Goal: Information Seeking & Learning: Learn about a topic

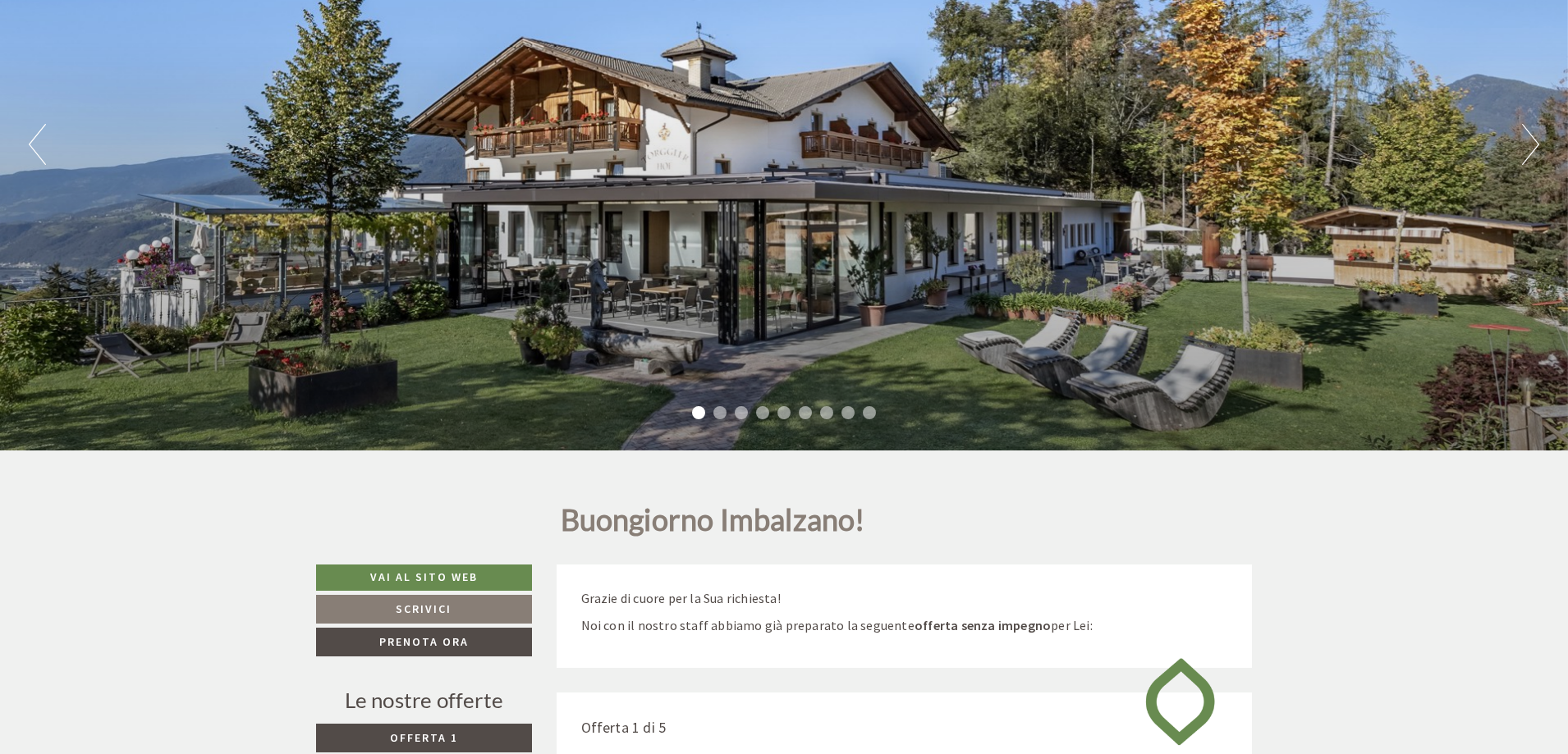
scroll to position [164, 0]
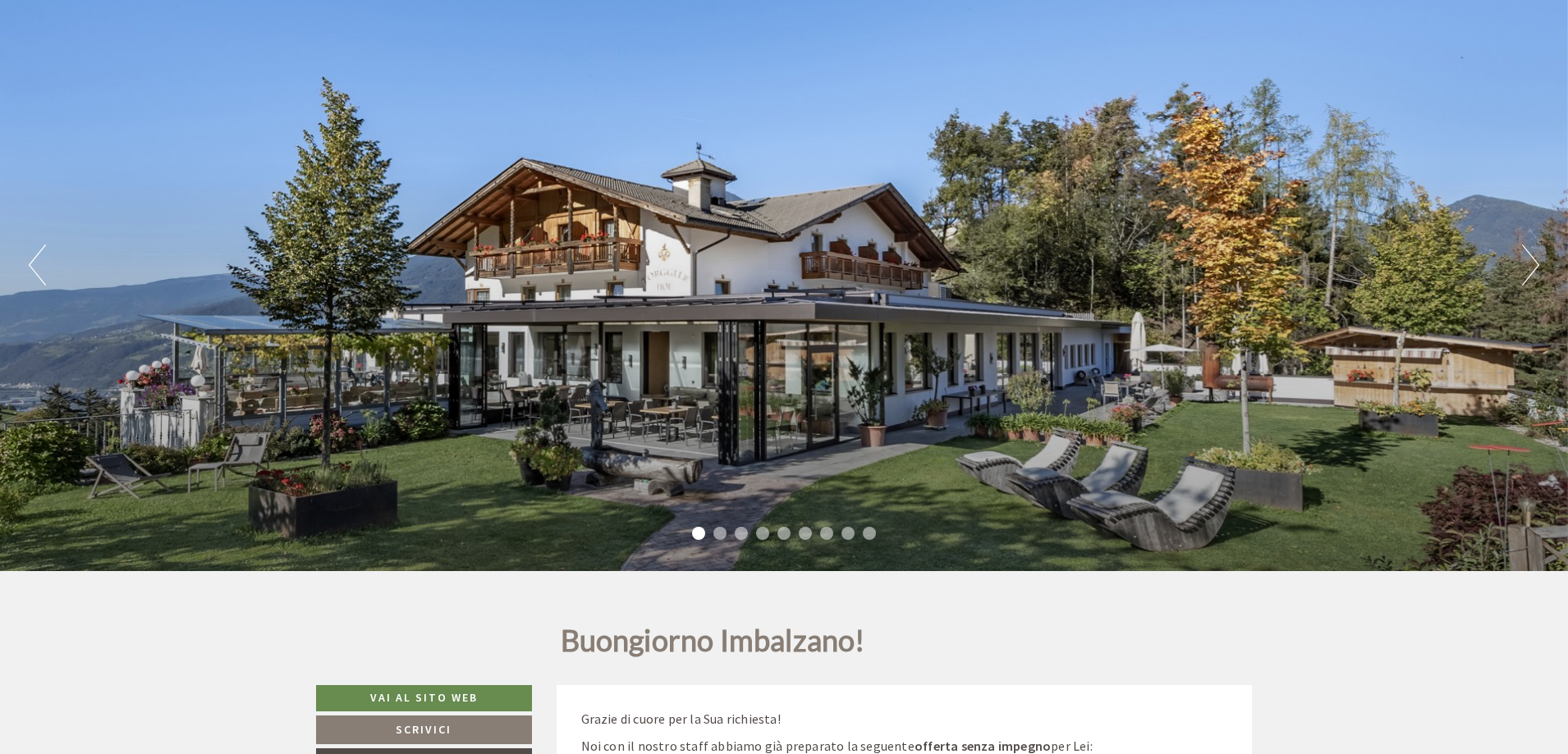
click at [1528, 269] on button "Next" at bounding box center [1531, 264] width 17 height 41
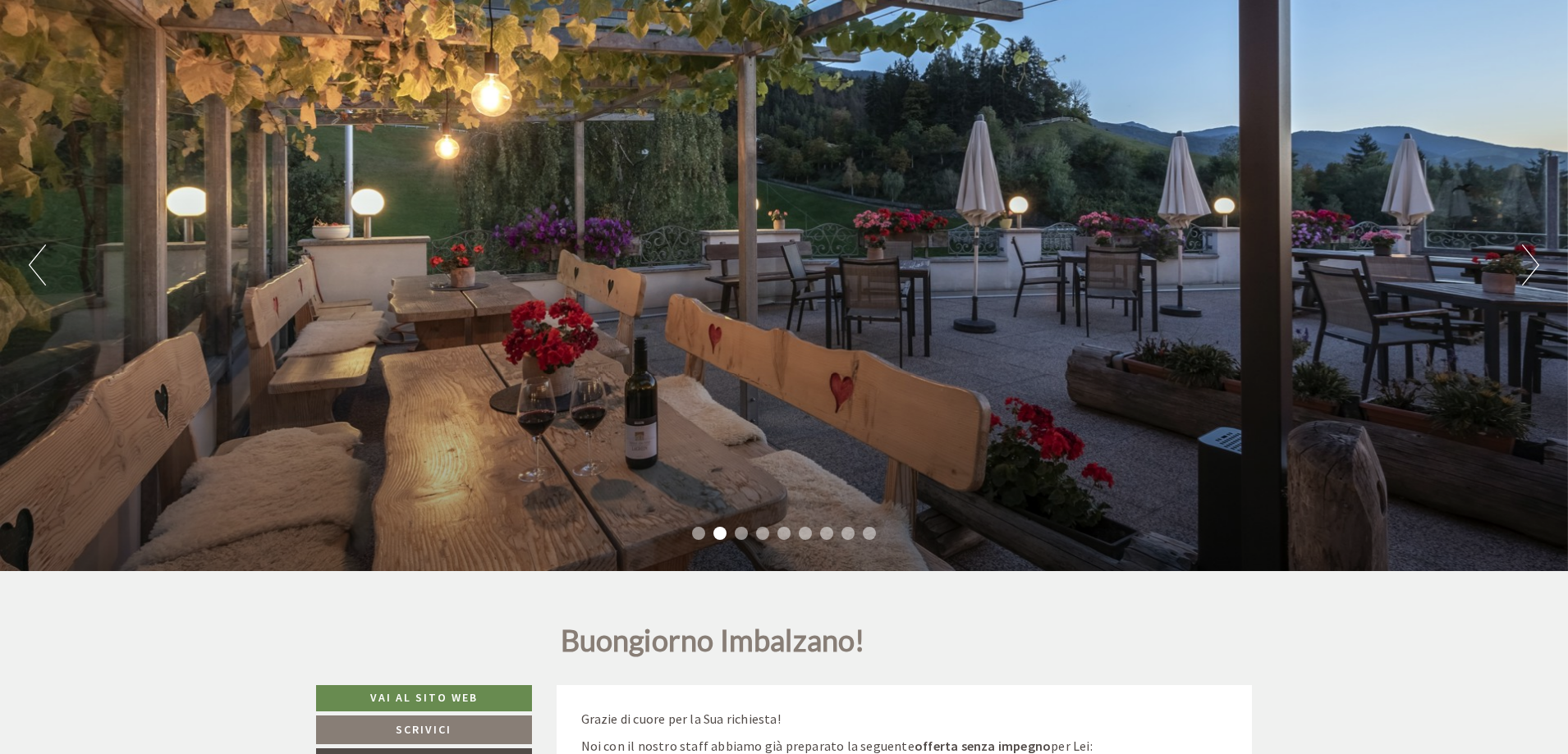
click at [1528, 269] on button "Next" at bounding box center [1531, 264] width 17 height 41
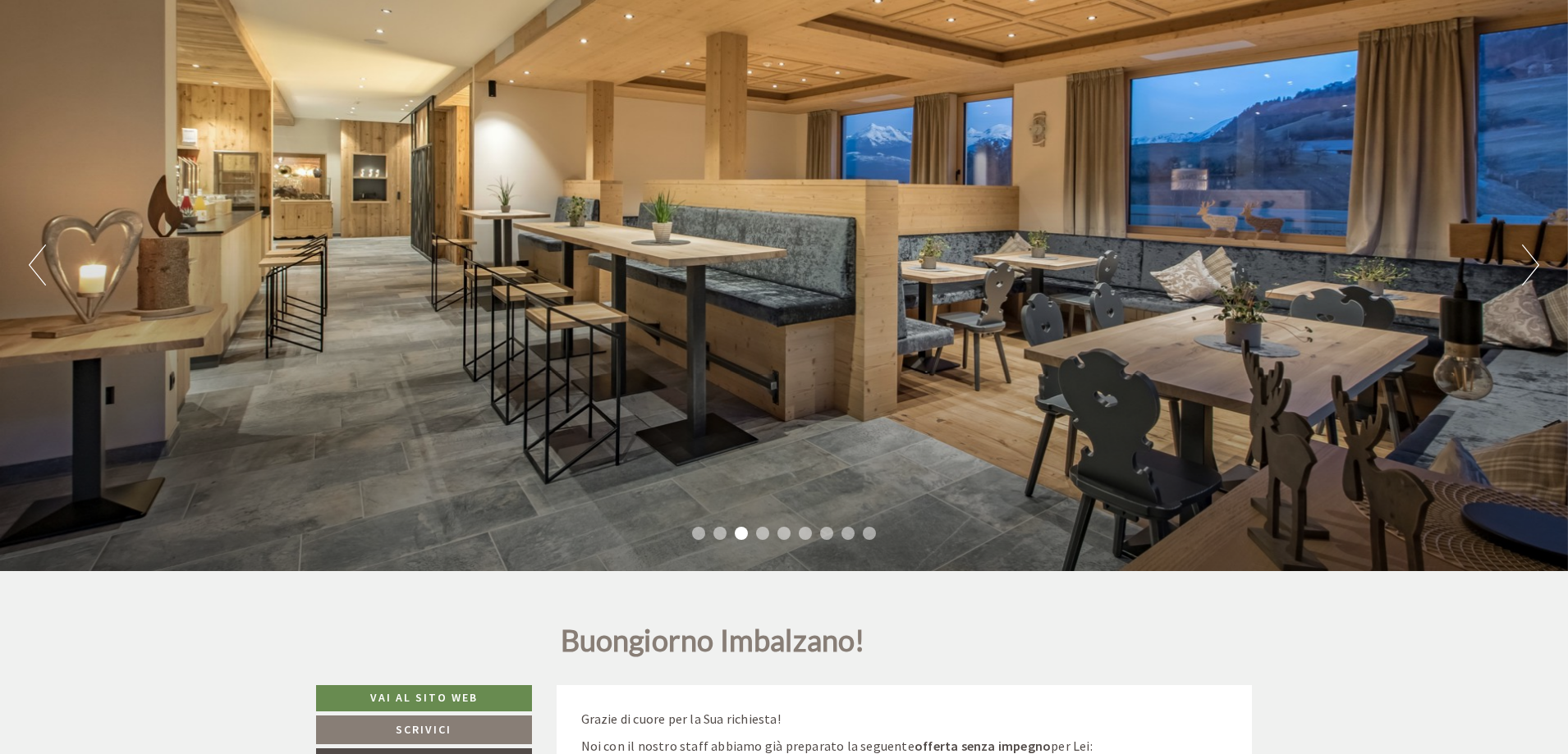
click at [1527, 268] on button "Next" at bounding box center [1531, 264] width 17 height 41
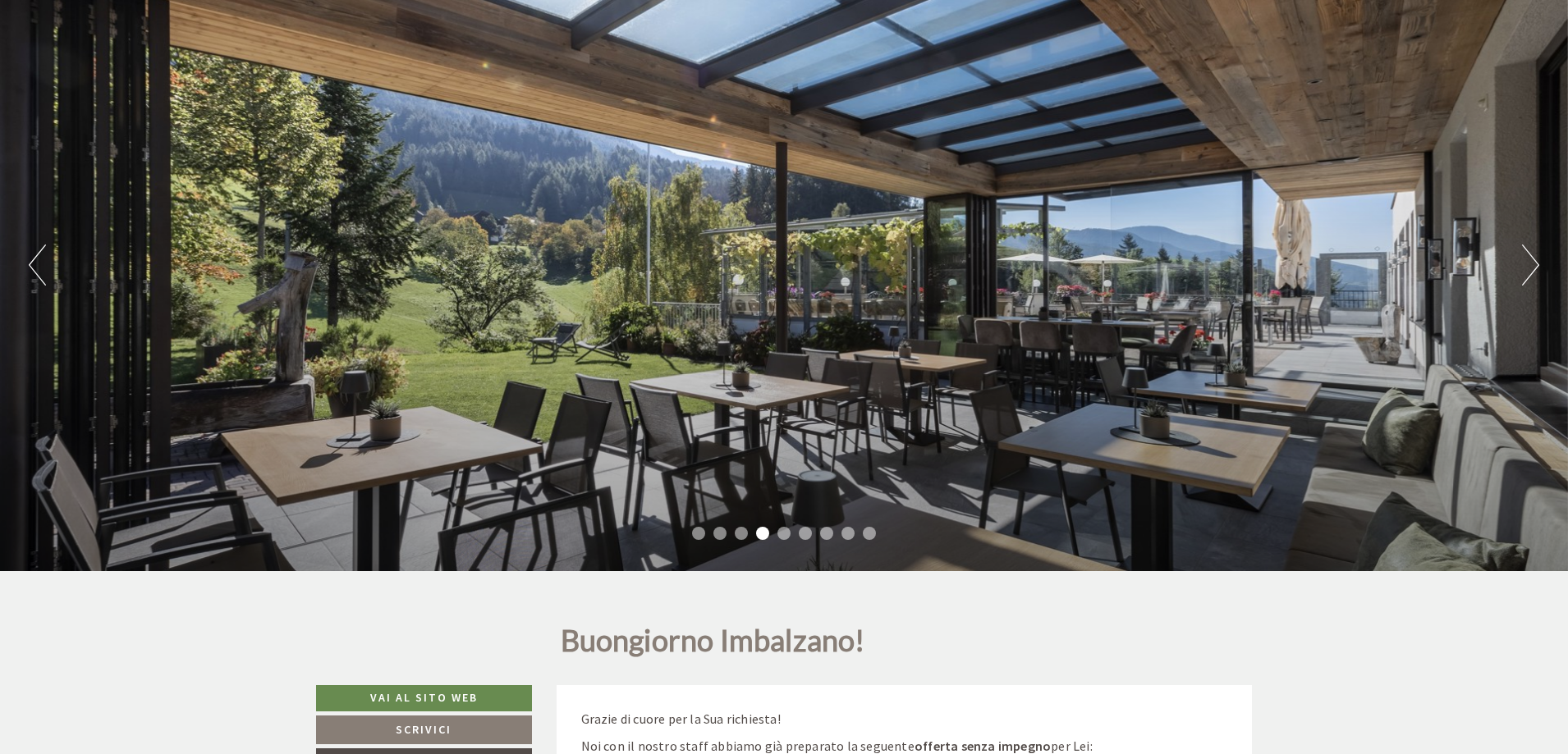
click at [1527, 268] on button "Next" at bounding box center [1531, 264] width 17 height 41
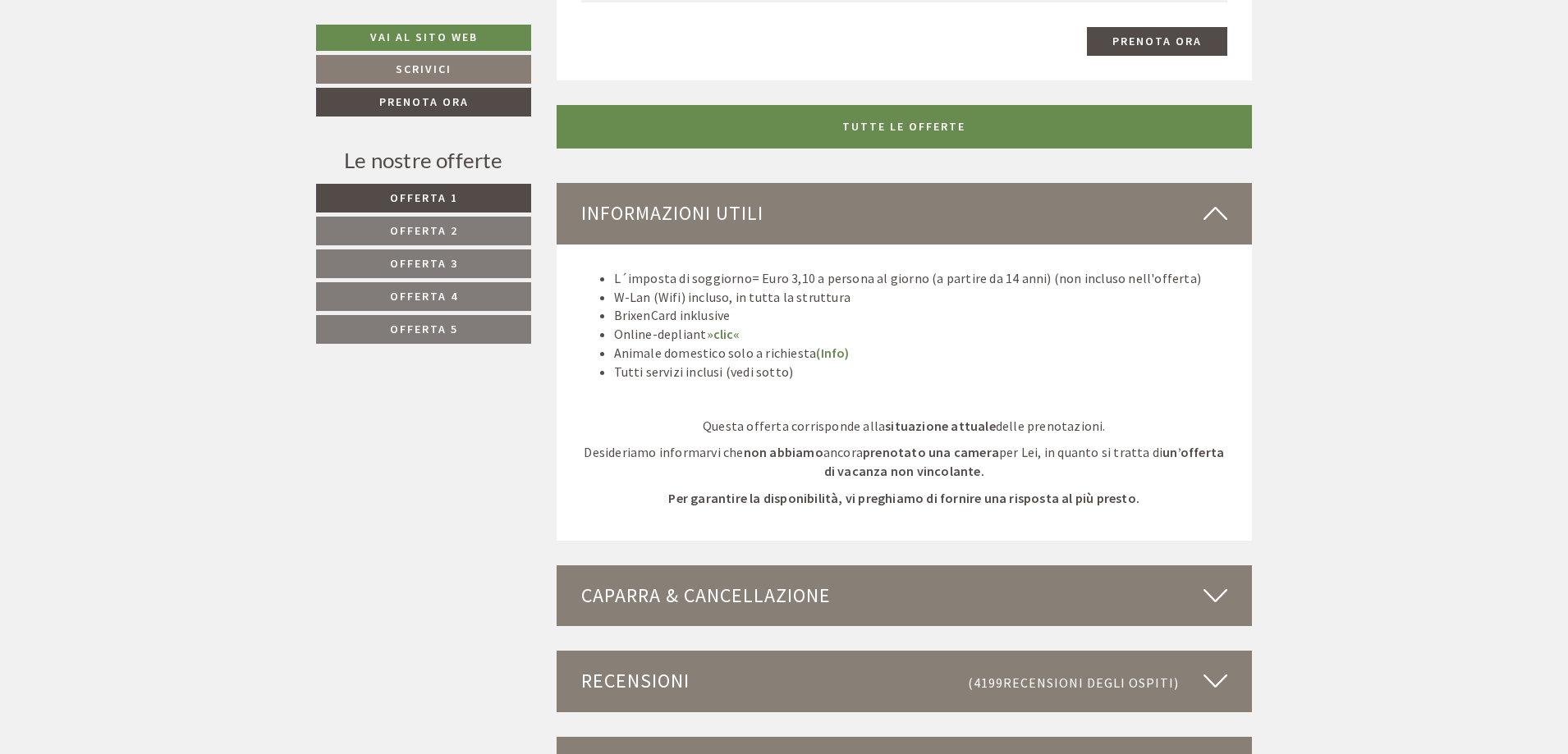
scroll to position [4160, 0]
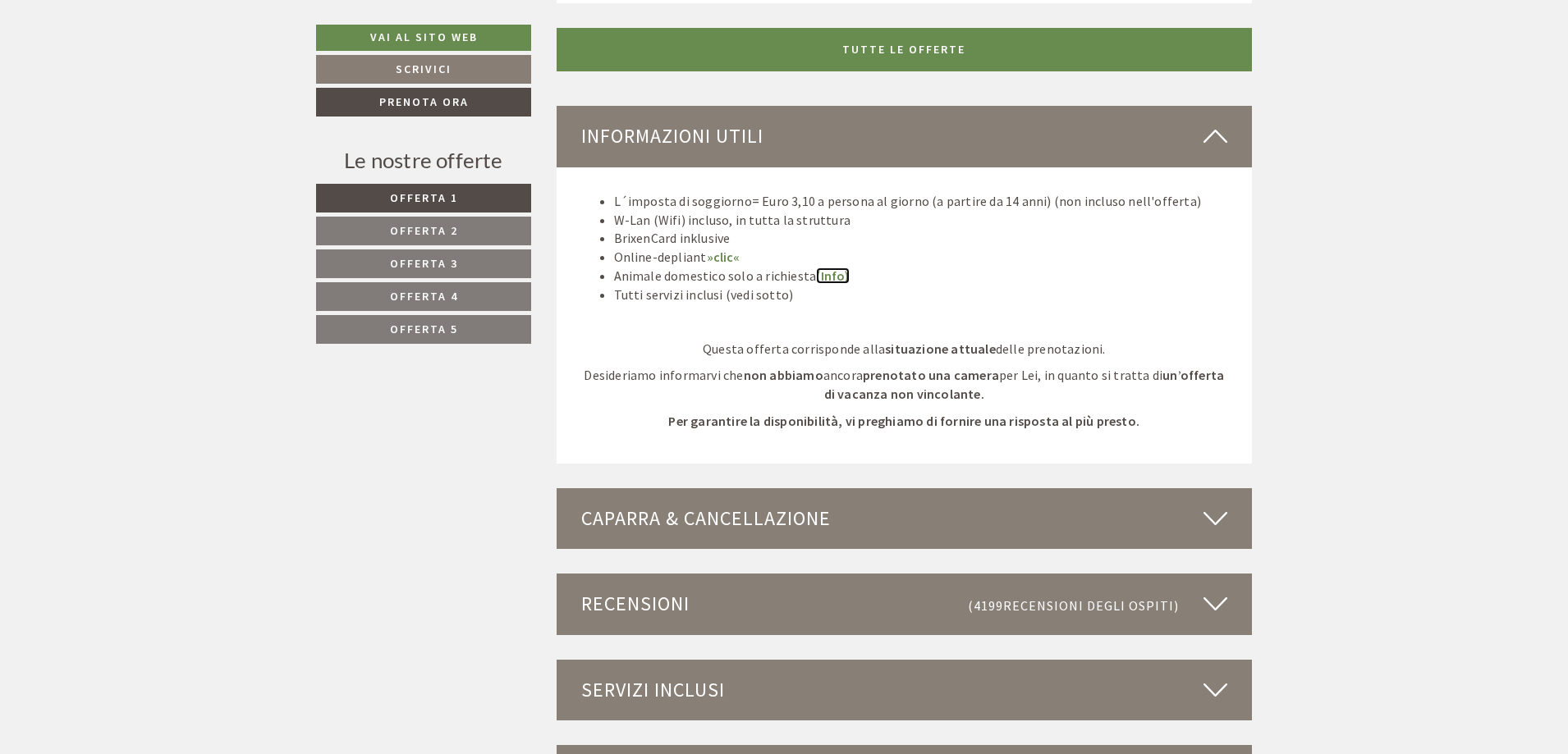
click at [830, 278] on link "(Info)" at bounding box center [833, 276] width 33 height 17
